Goal: Find specific page/section: Find specific page/section

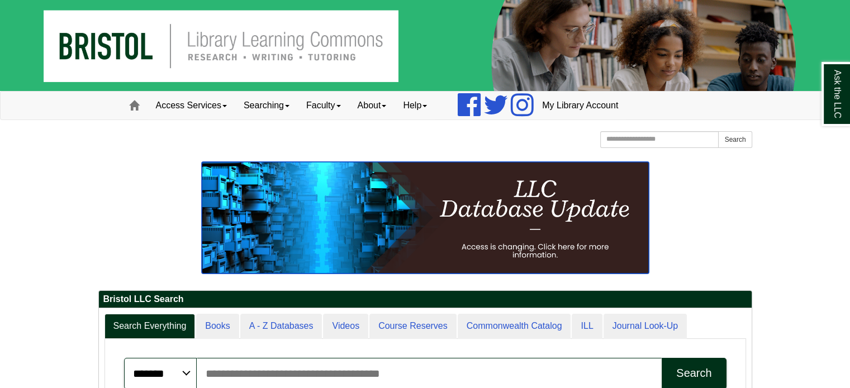
click at [557, 181] on img at bounding box center [425, 218] width 447 height 112
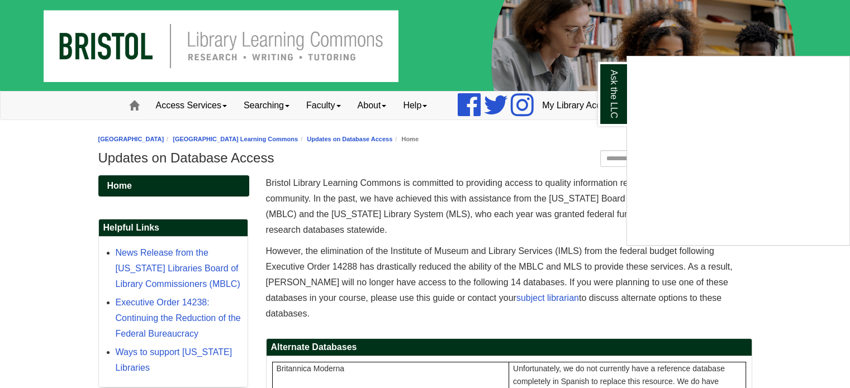
click at [500, 147] on div "Ask the LLC" at bounding box center [425, 194] width 850 height 388
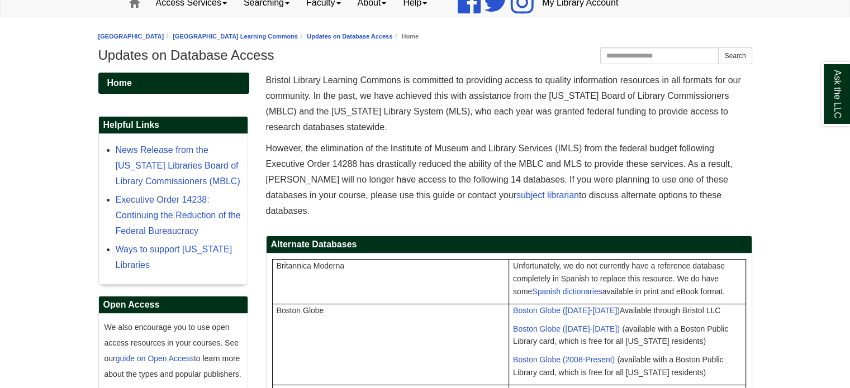
scroll to position [104, 0]
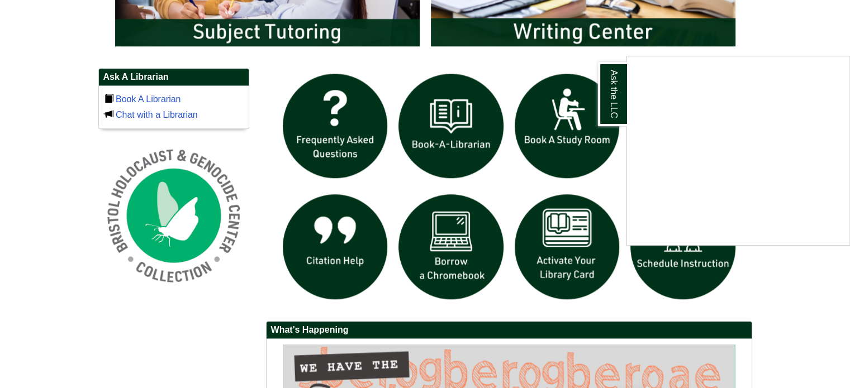
scroll to position [730, 0]
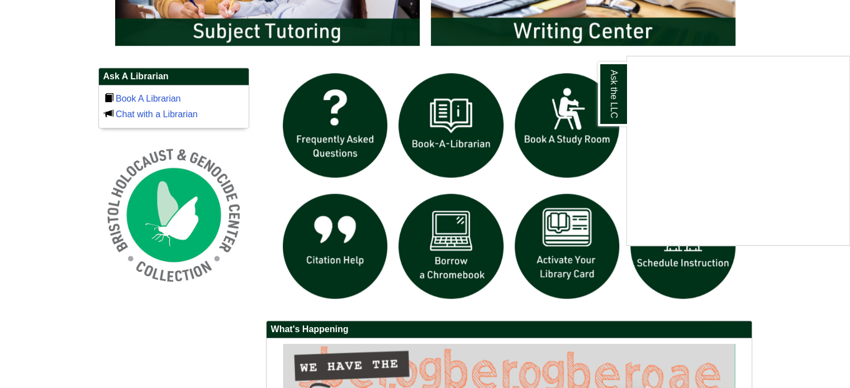
click at [513, 165] on div "Ask the LLC" at bounding box center [425, 194] width 850 height 388
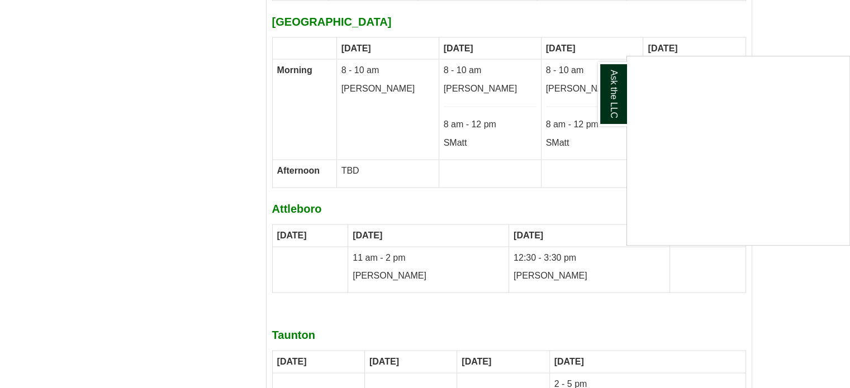
scroll to position [6427, 0]
click at [559, 196] on div "Ask the LLC" at bounding box center [425, 194] width 850 height 388
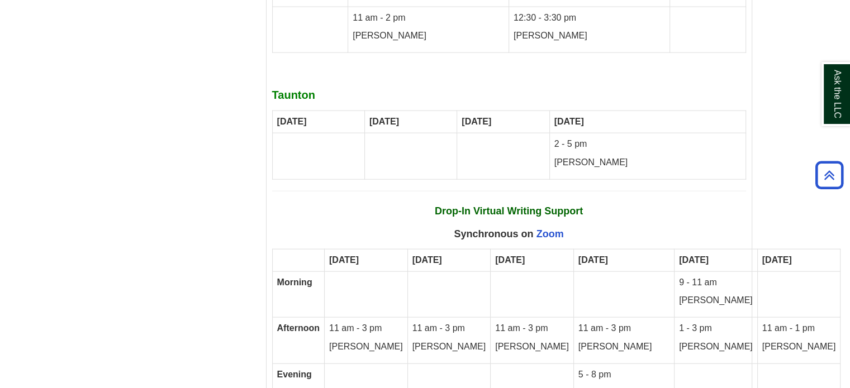
scroll to position [6666, 0]
